Goal: Information Seeking & Learning: Learn about a topic

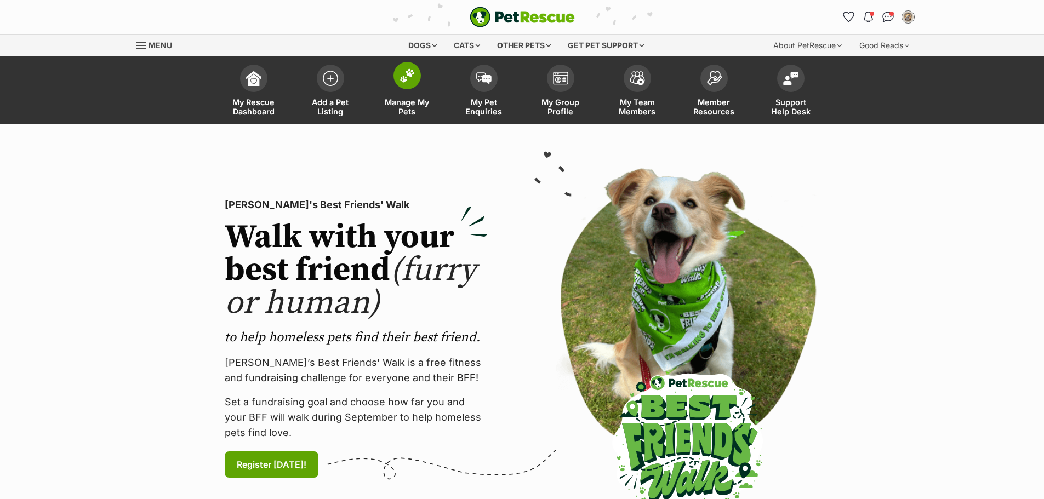
click at [409, 72] on img at bounding box center [406, 75] width 15 height 14
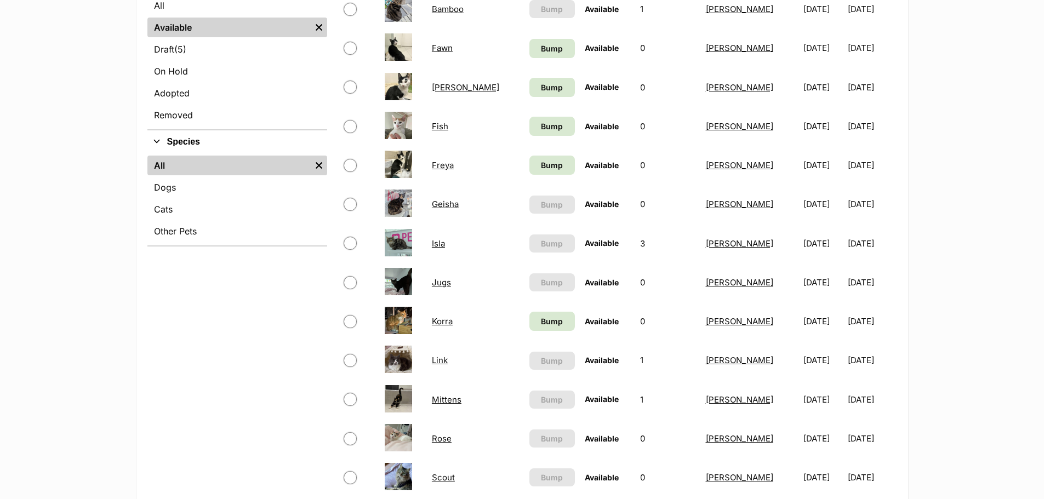
scroll to position [329, 0]
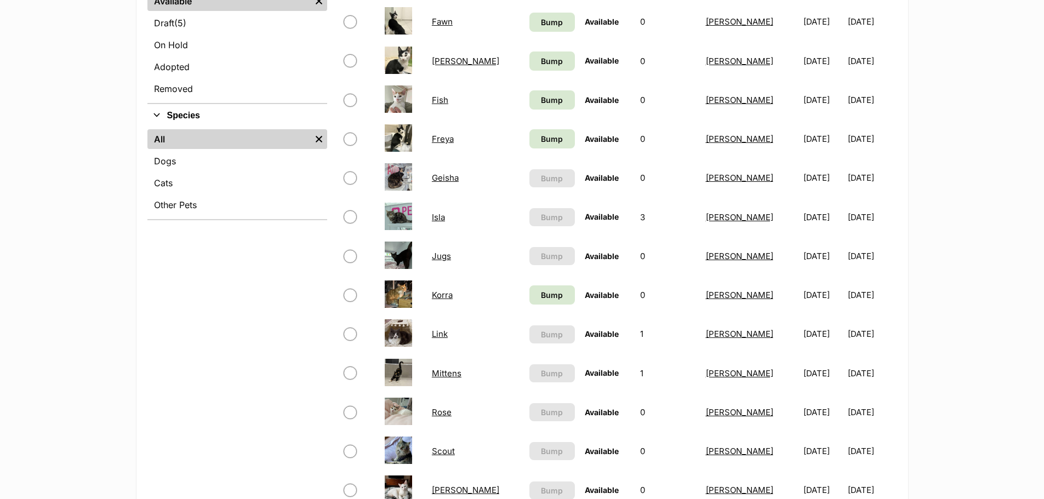
drag, startPoint x: 195, startPoint y: 299, endPoint x: 471, endPoint y: 60, distance: 365.0
click at [196, 299] on div "Refine your search Status All Available Remove filter Draft (5) Items On Hold A…" at bounding box center [237, 357] width 180 height 826
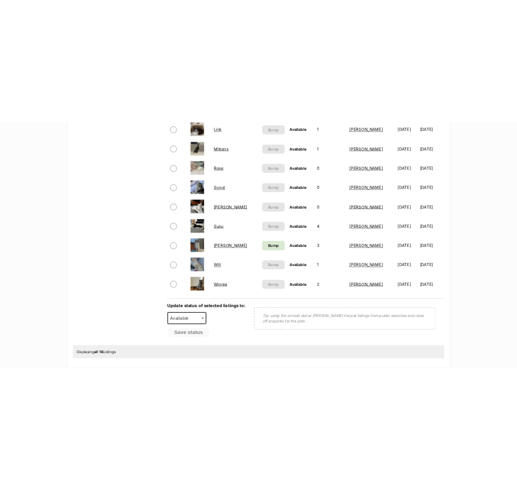
scroll to position [657, 0]
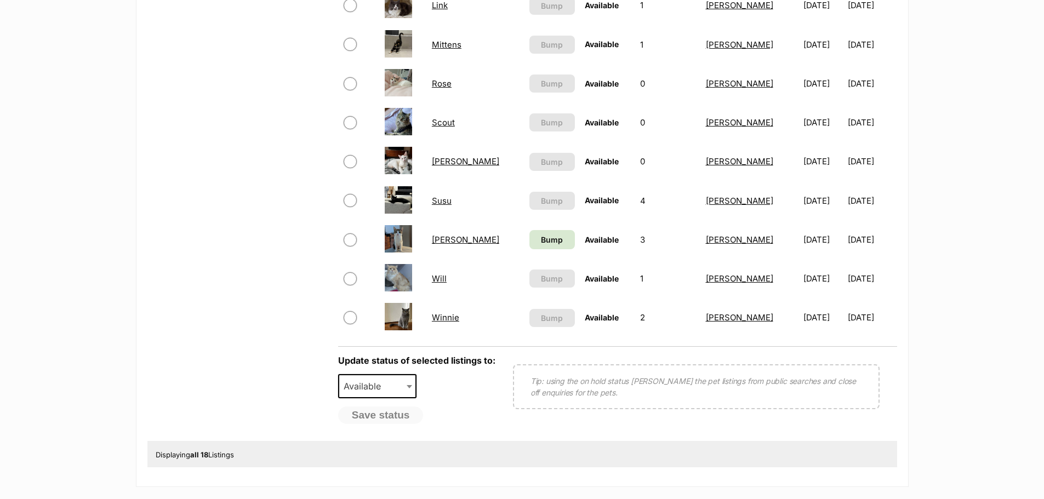
drag, startPoint x: 443, startPoint y: 202, endPoint x: 433, endPoint y: 280, distance: 78.4
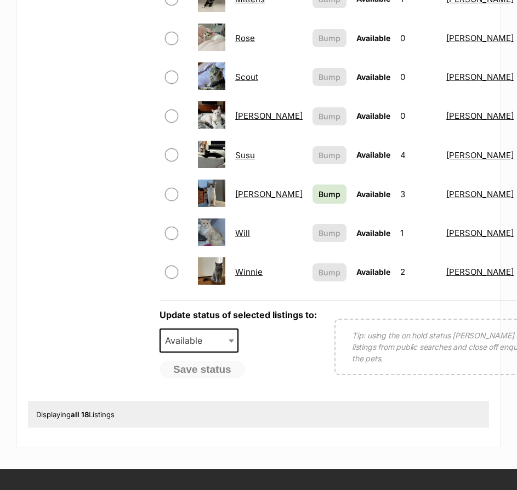
scroll to position [767, 0]
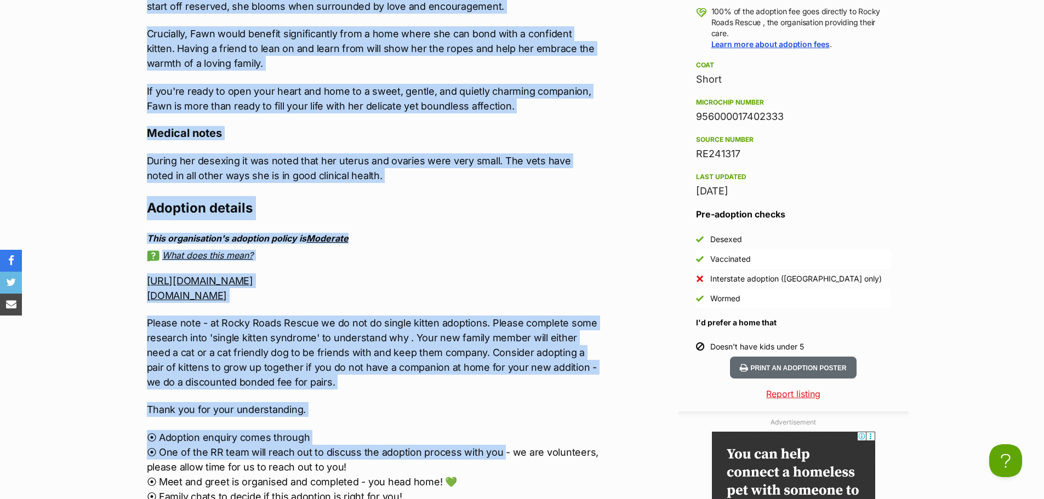
scroll to position [1315, 0]
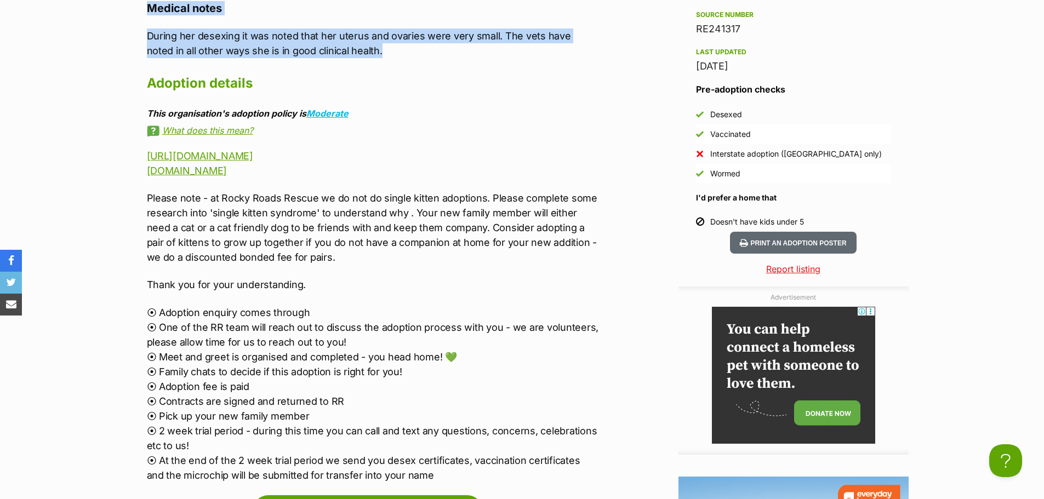
drag, startPoint x: 145, startPoint y: 157, endPoint x: 405, endPoint y: 49, distance: 281.7
click at [405, 49] on div "Upload Videos About Fawn Meet Fawn, the petite beauty with a heart as gentle as…" at bounding box center [367, 61] width 463 height 843
copy div "Meet Fawn, the petite beauty with a heart as gentle as her name. Though she may…"
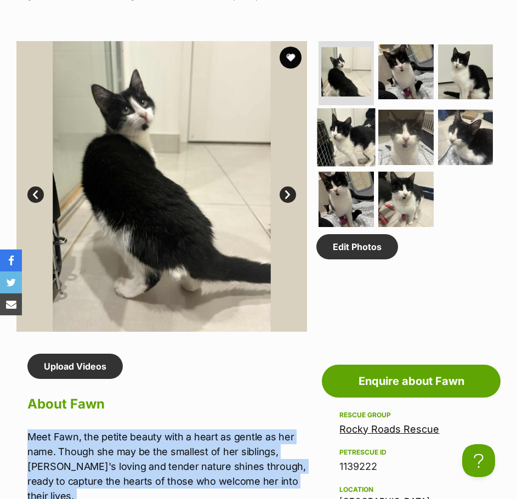
scroll to position [546, 0]
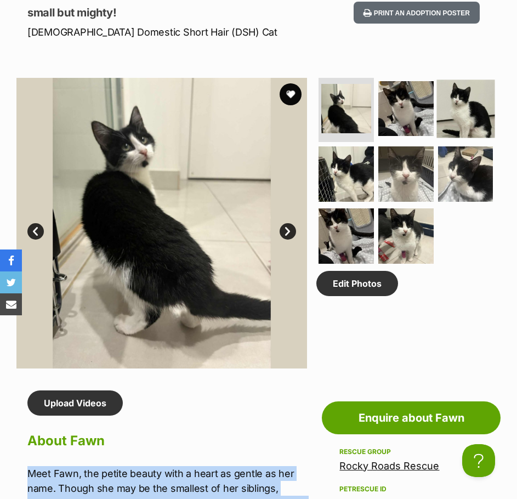
click at [464, 134] on img at bounding box center [465, 108] width 58 height 58
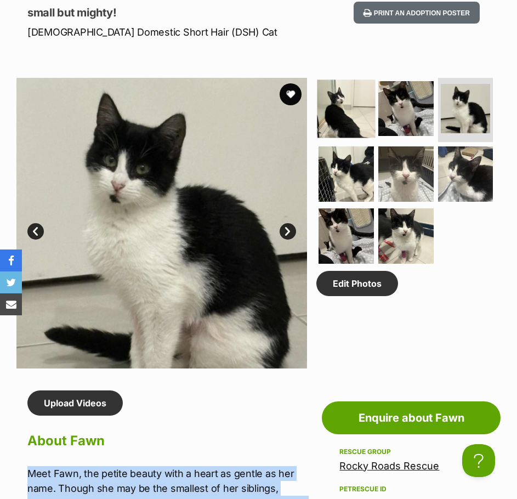
click at [333, 133] on img at bounding box center [346, 108] width 58 height 58
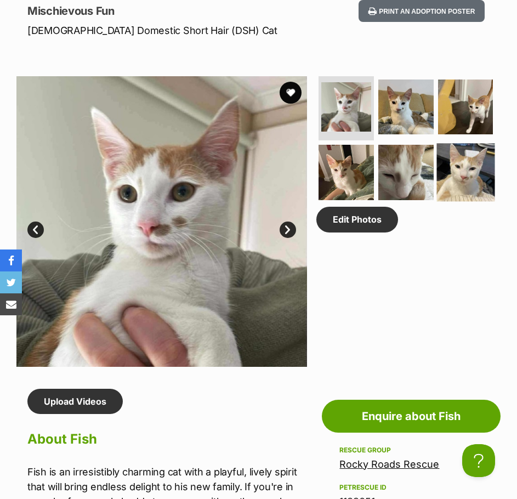
click at [467, 199] on img at bounding box center [465, 172] width 58 height 58
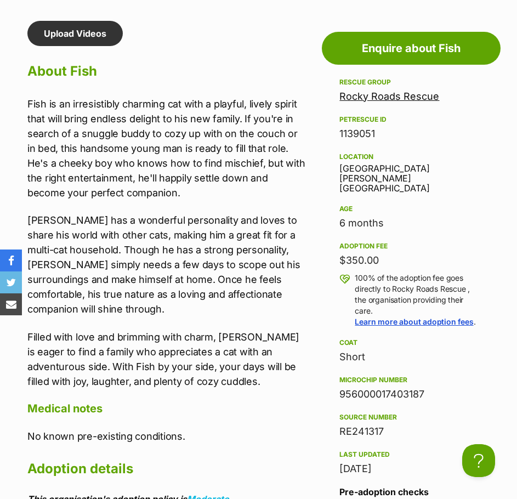
scroll to position [877, 0]
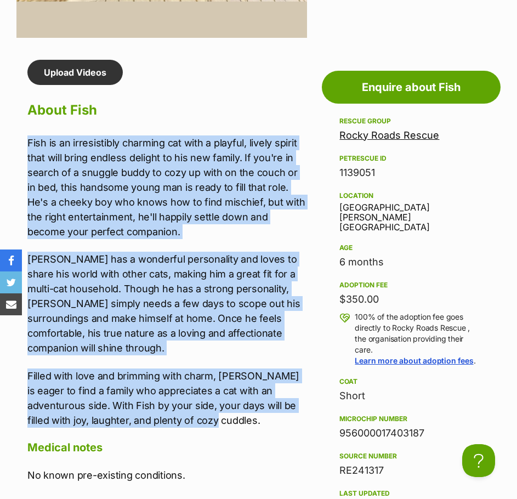
drag, startPoint x: 20, startPoint y: 162, endPoint x: 266, endPoint y: 403, distance: 344.4
copy div "Fish is an irresistibly charming cat with a playful, lively spirit that will br…"
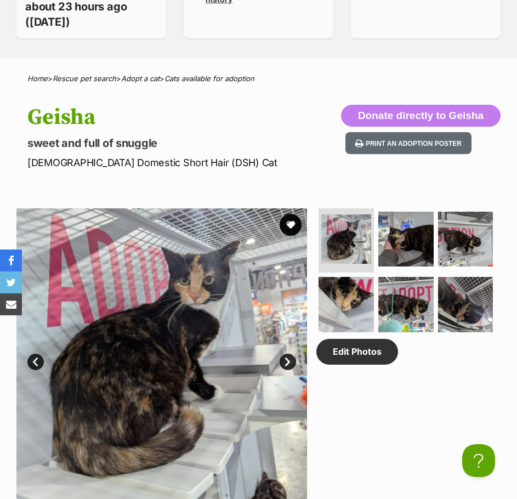
scroll to position [548, 0]
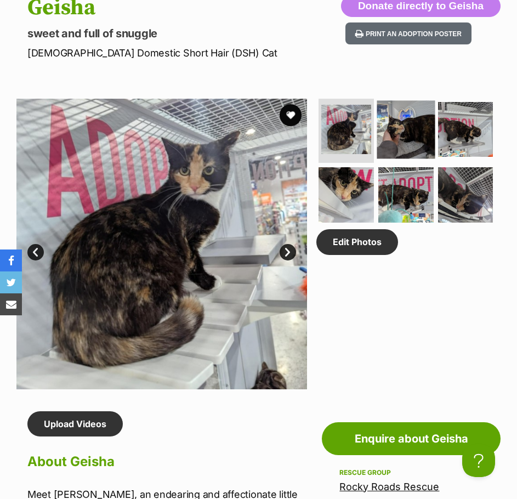
click at [408, 118] on img at bounding box center [406, 129] width 58 height 58
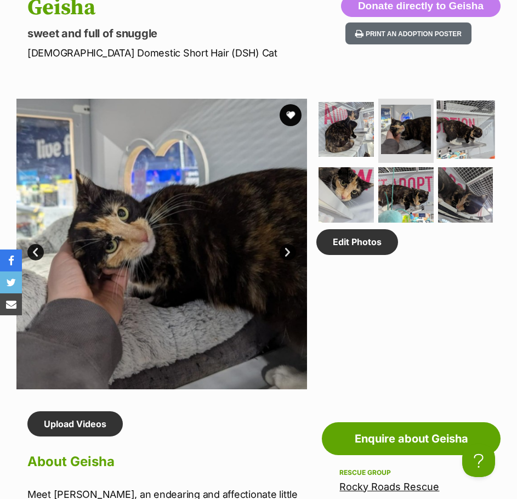
click at [454, 135] on img at bounding box center [465, 129] width 58 height 58
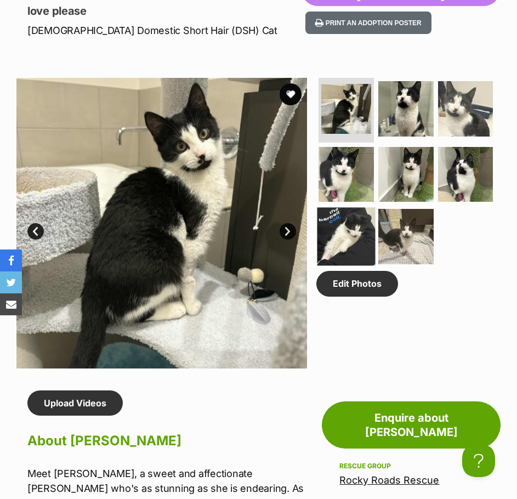
click at [346, 250] on img at bounding box center [346, 236] width 58 height 58
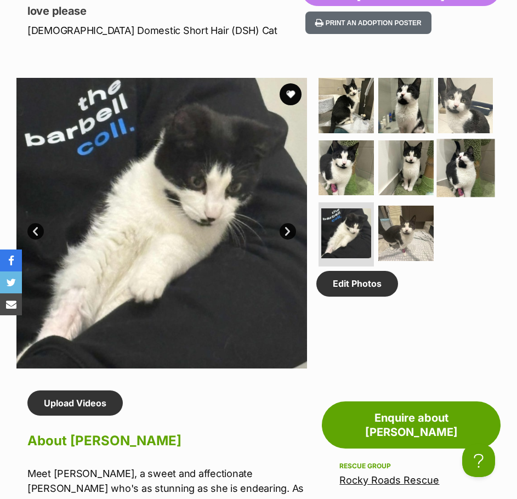
click at [466, 182] on img at bounding box center [465, 168] width 58 height 58
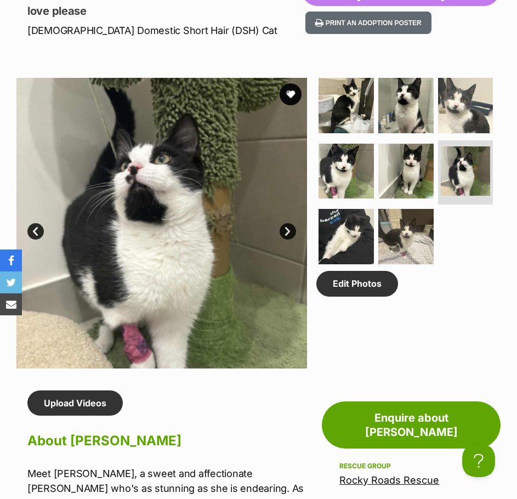
click at [280, 19] on p "love please" at bounding box center [163, 10] width 273 height 15
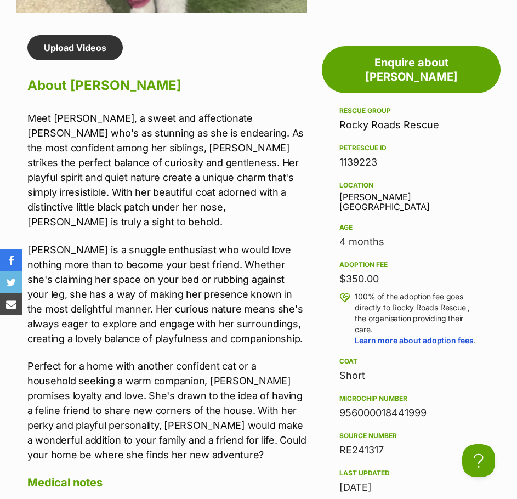
scroll to position [986, 0]
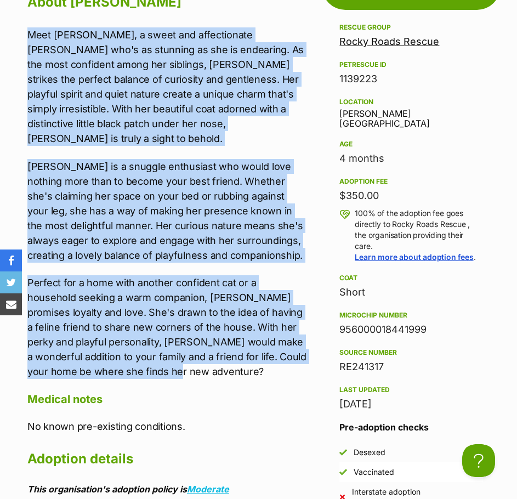
drag, startPoint x: 26, startPoint y: 56, endPoint x: 299, endPoint y: 375, distance: 419.6
click at [299, 375] on div "Upload Videos About Freya Meet Freya, a sweet and affectionate feline who's as …" at bounding box center [161, 449] width 290 height 995
copy div "Meet Freya, a sweet and affectionate feline who's as stunning as she is endeari…"
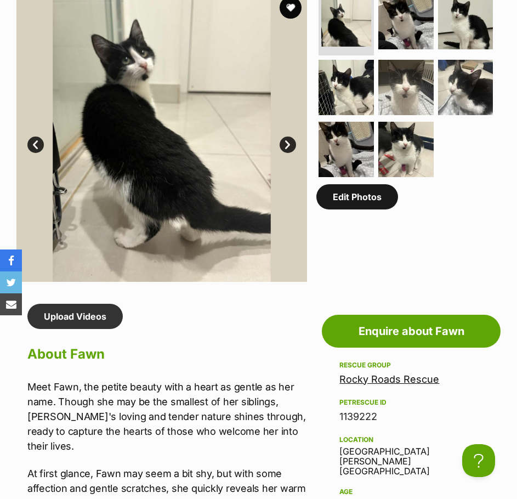
scroll to position [657, 0]
